Goal: Information Seeking & Learning: Check status

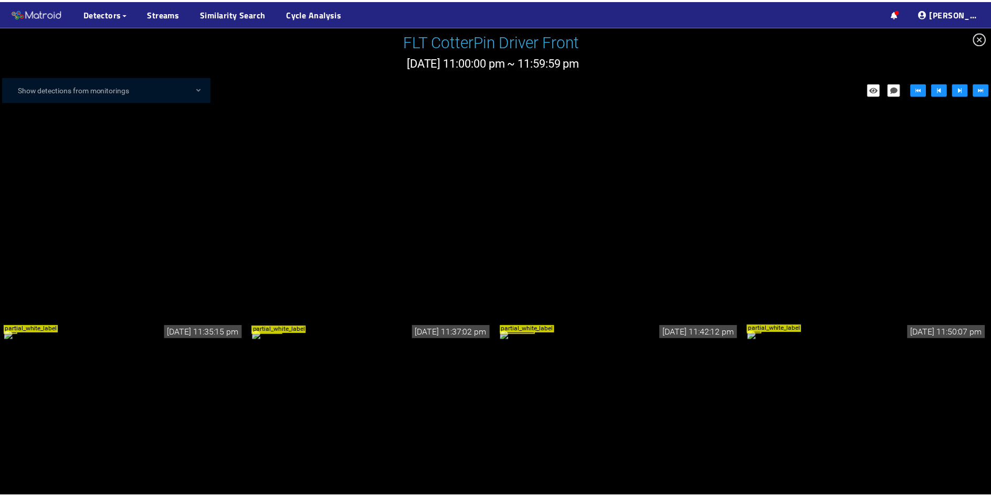
scroll to position [24, 0]
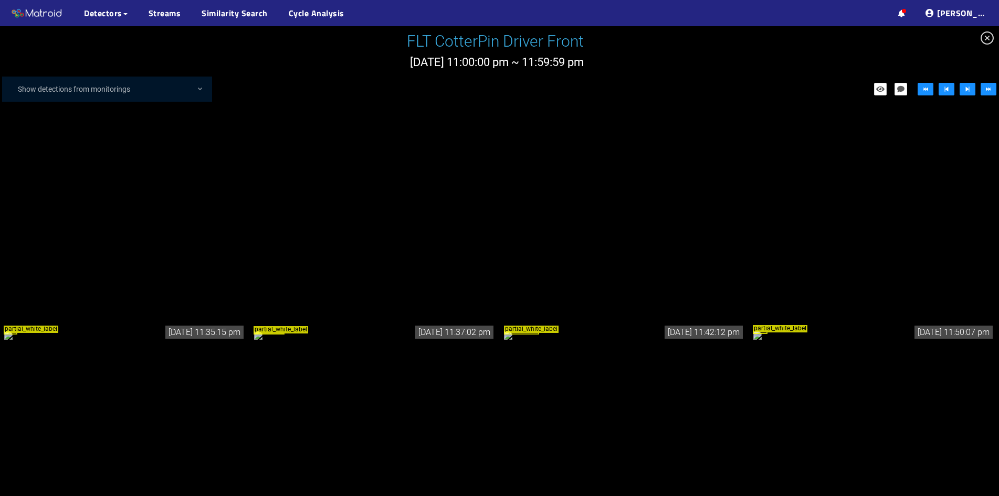
drag, startPoint x: 0, startPoint y: 0, endPoint x: 988, endPoint y: 35, distance: 988.2
click at [988, 35] on icon "close-circle" at bounding box center [986, 37] width 13 height 13
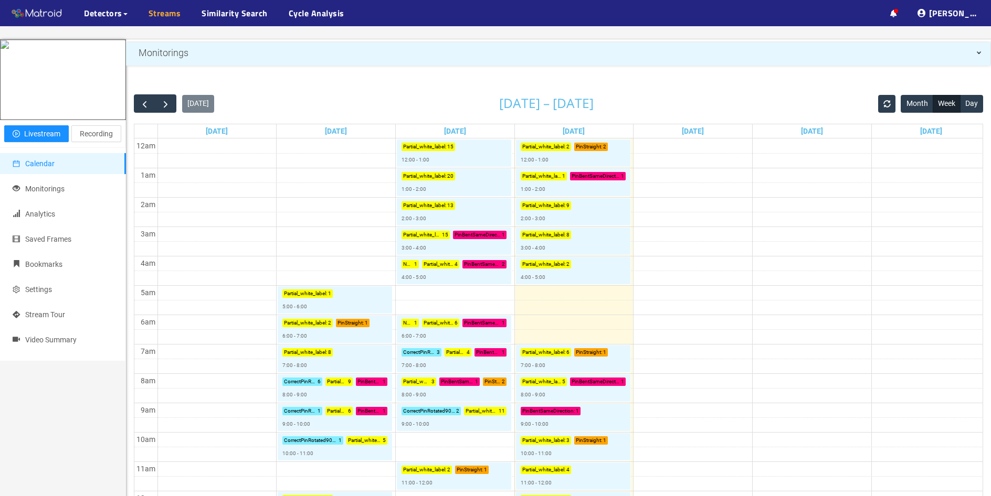
click at [169, 15] on link "Streams" at bounding box center [165, 13] width 33 height 13
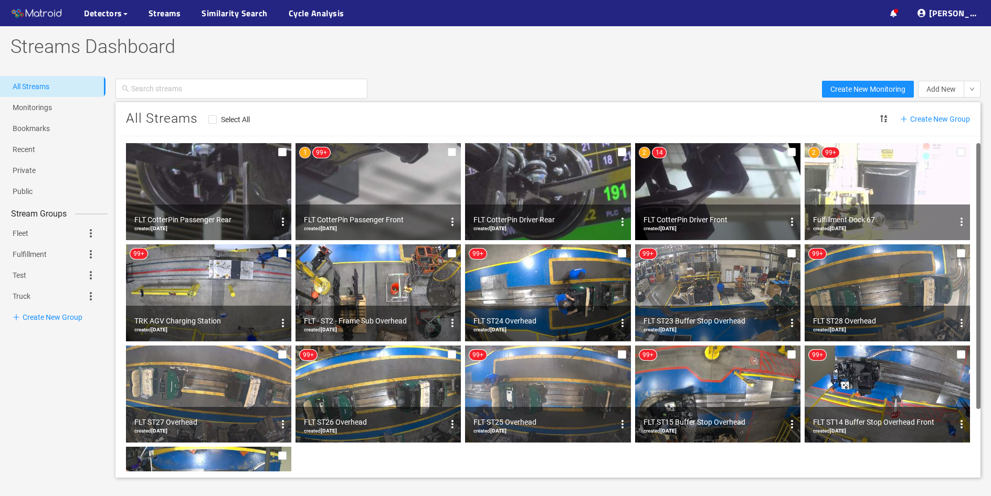
click at [910, 207] on div "Fulfillment Dock 67 created [DATE]" at bounding box center [886, 223] width 165 height 36
click at [896, 207] on div "Fulfillment Dock 67 created [DATE]" at bounding box center [886, 223] width 165 height 36
click at [853, 224] on div "Fulfillment Dock 67" at bounding box center [883, 220] width 140 height 13
click at [838, 154] on sup "99+" at bounding box center [830, 152] width 17 height 10
click at [898, 166] on img at bounding box center [886, 191] width 165 height 97
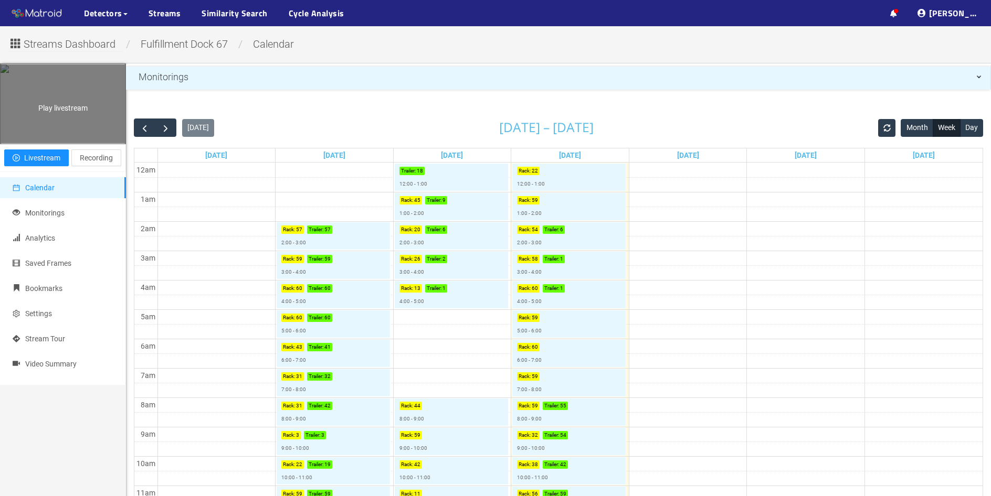
click at [78, 134] on div "Play livestream" at bounding box center [63, 104] width 125 height 79
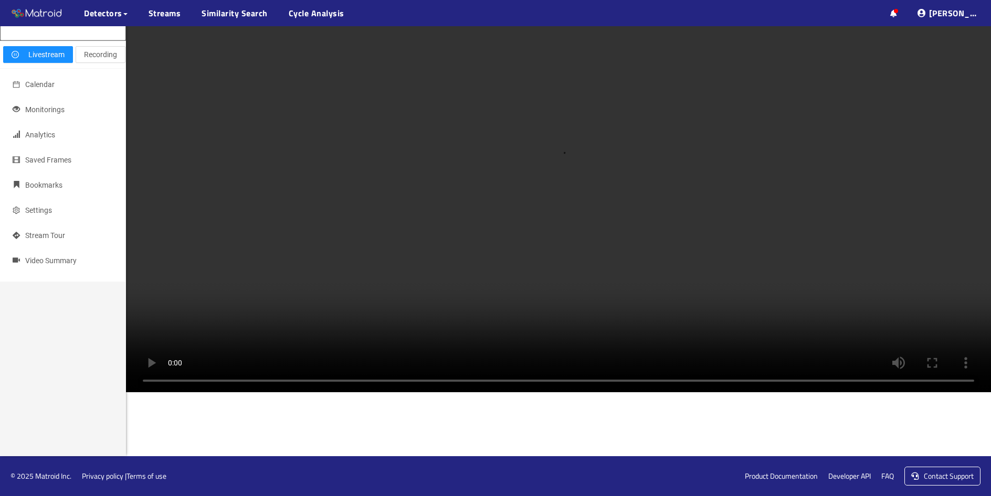
scroll to position [105, 0]
click at [46, 114] on span "Monitorings" at bounding box center [44, 109] width 39 height 8
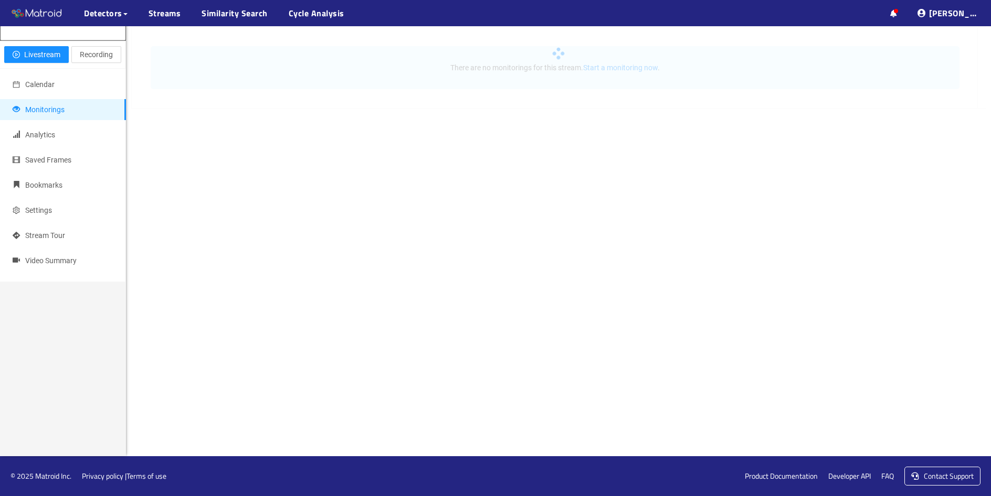
scroll to position [103, 0]
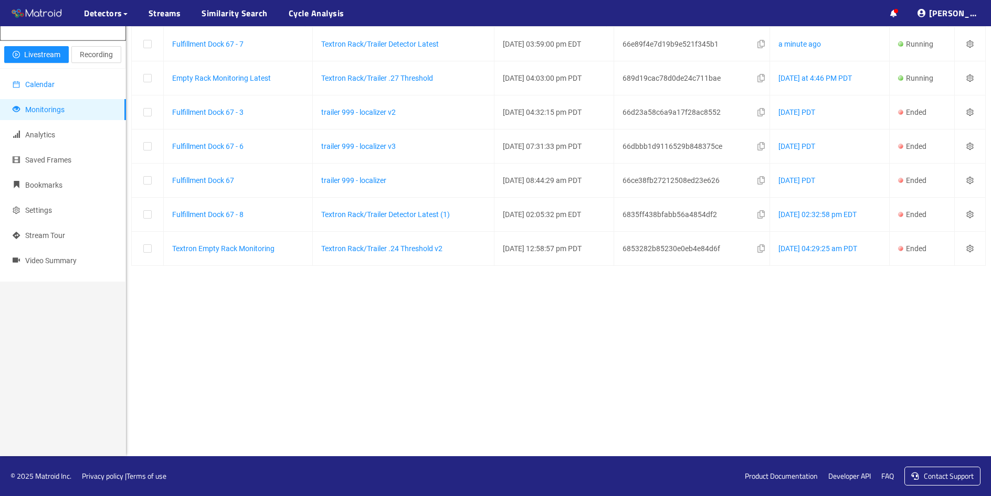
click at [36, 89] on span "Calendar" at bounding box center [39, 84] width 29 height 8
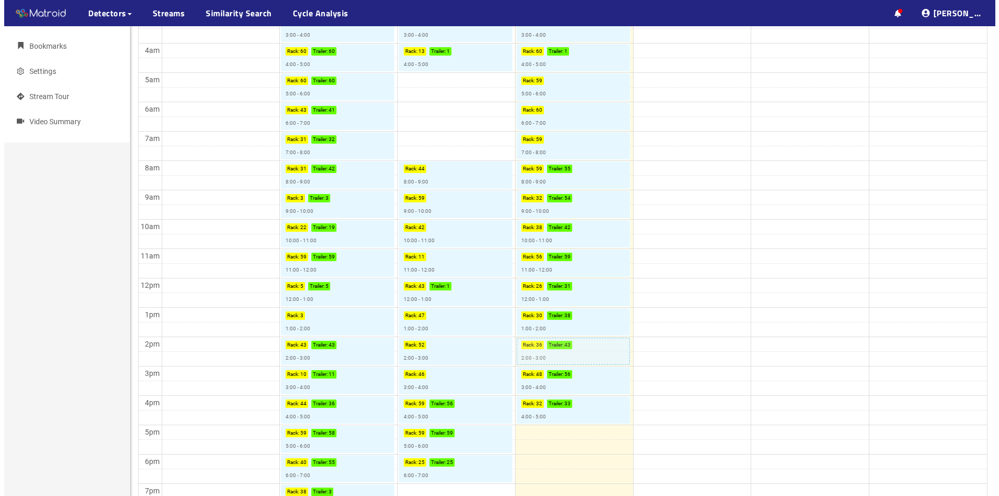
scroll to position [463, 0]
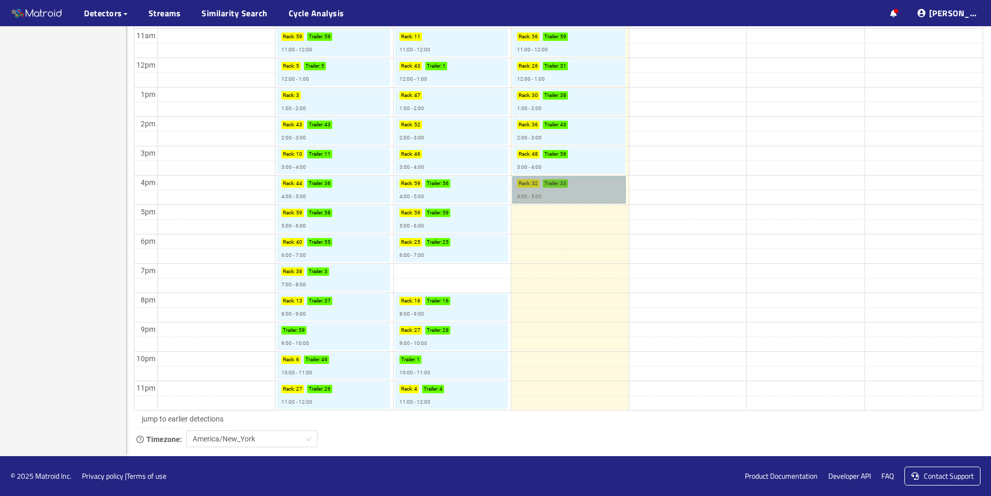
click at [578, 193] on link "Rack : 32 Trailer : 33 4:00 - 5:00" at bounding box center [568, 189] width 113 height 27
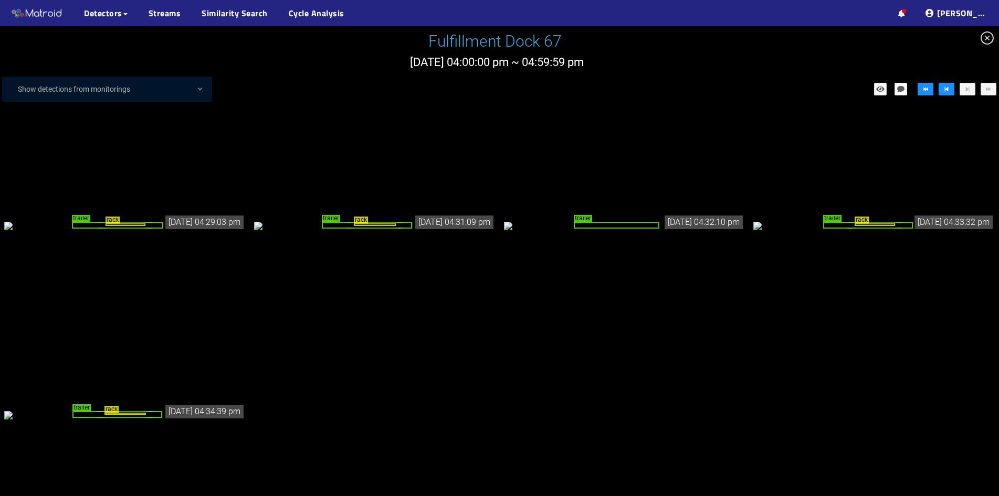
scroll to position [1331, 0]
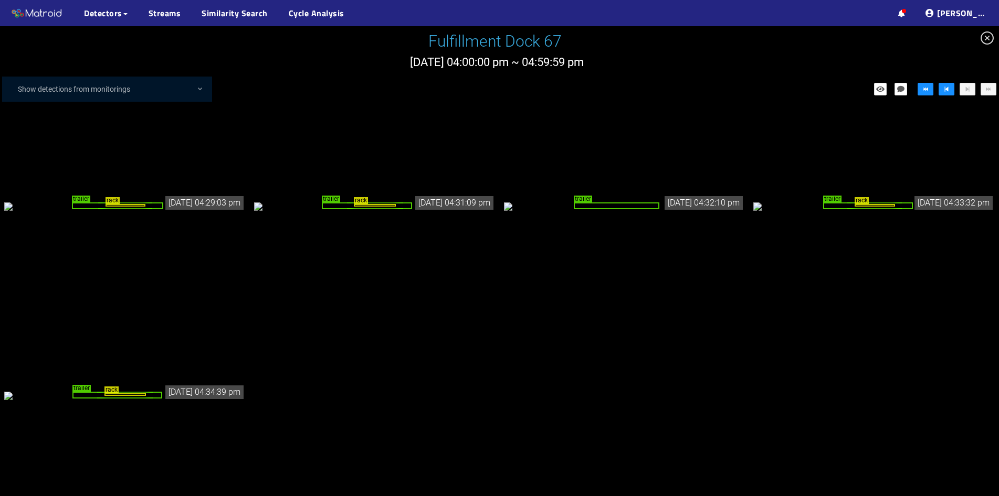
click at [385, 209] on div "trailer" at bounding box center [367, 206] width 90 height 7
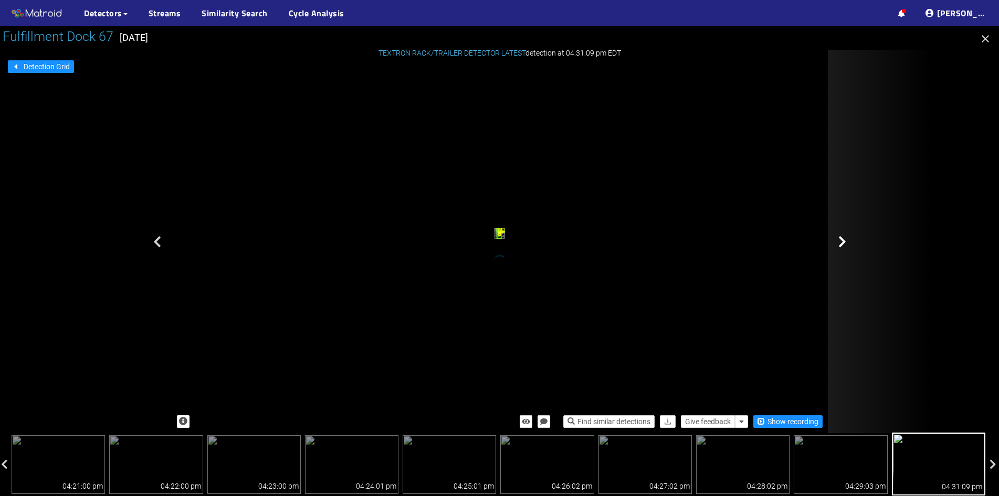
click at [847, 244] on div at bounding box center [880, 242] width 105 height 384
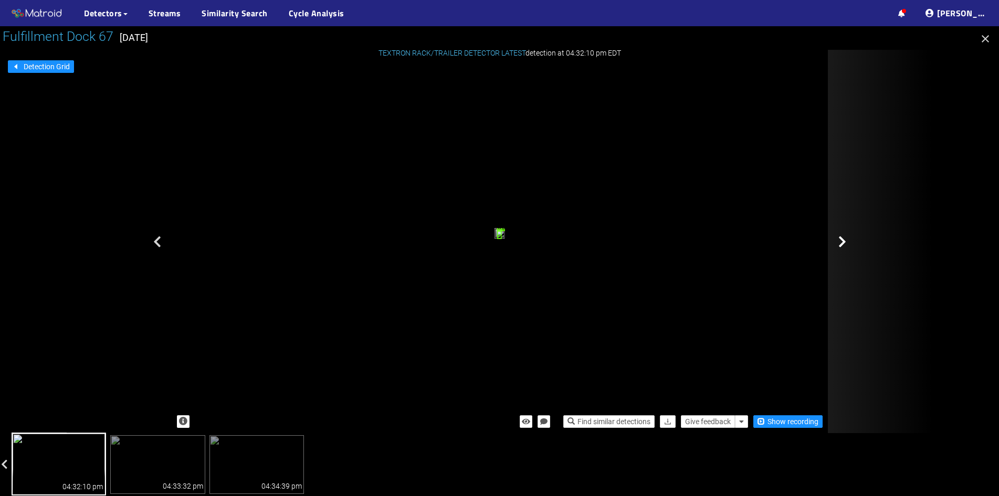
click at [846, 244] on div at bounding box center [880, 242] width 105 height 384
